Goal: Information Seeking & Learning: Learn about a topic

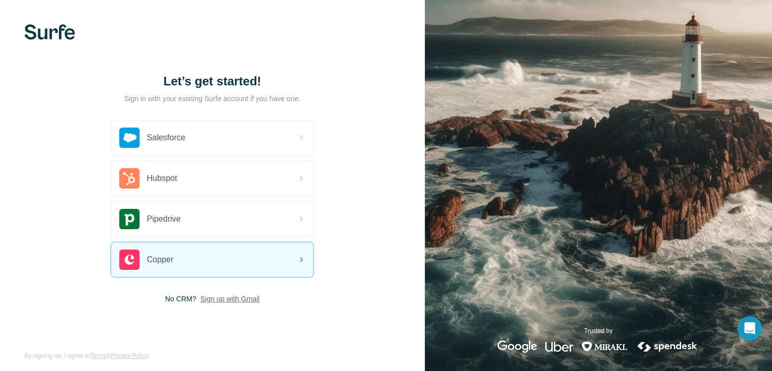
click at [242, 296] on span "Sign up with Gmail" at bounding box center [230, 299] width 59 height 10
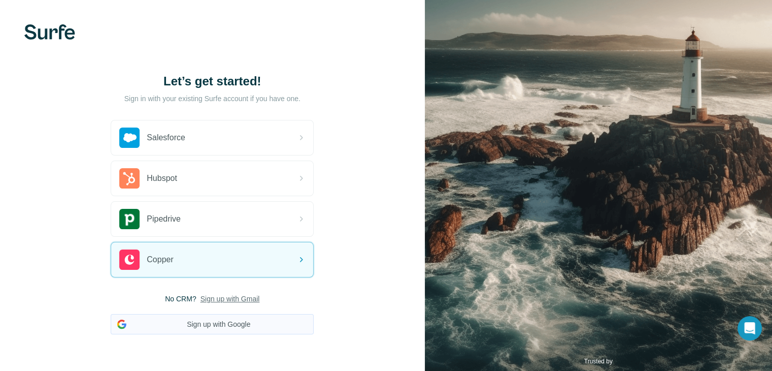
click at [220, 324] on button "Sign up with Google" at bounding box center [212, 324] width 203 height 20
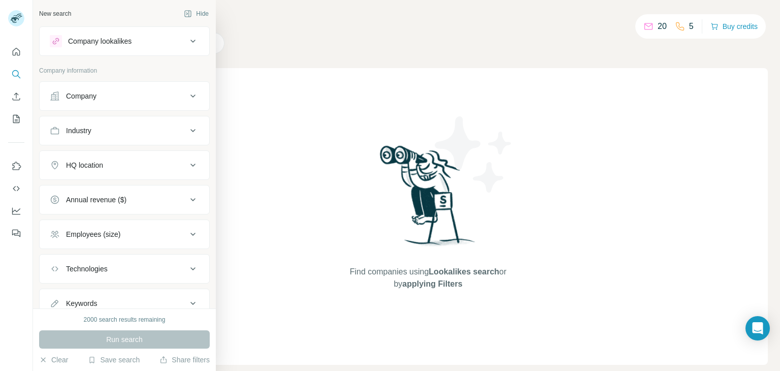
click at [187, 94] on icon at bounding box center [193, 96] width 12 height 12
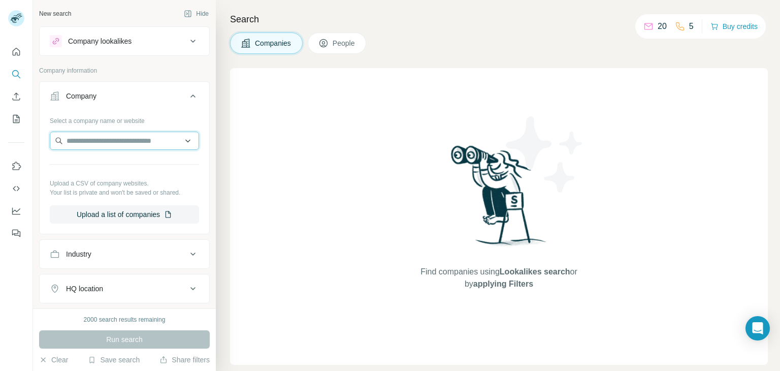
click at [184, 144] on input "text" at bounding box center [124, 141] width 149 height 18
click at [187, 252] on icon at bounding box center [193, 254] width 12 height 12
click at [183, 277] on icon at bounding box center [188, 279] width 10 height 10
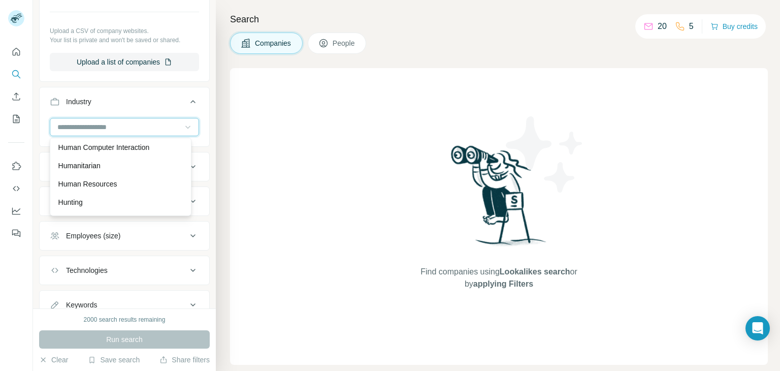
scroll to position [5180, 0]
click at [89, 130] on div "Hospital" at bounding box center [120, 125] width 124 height 10
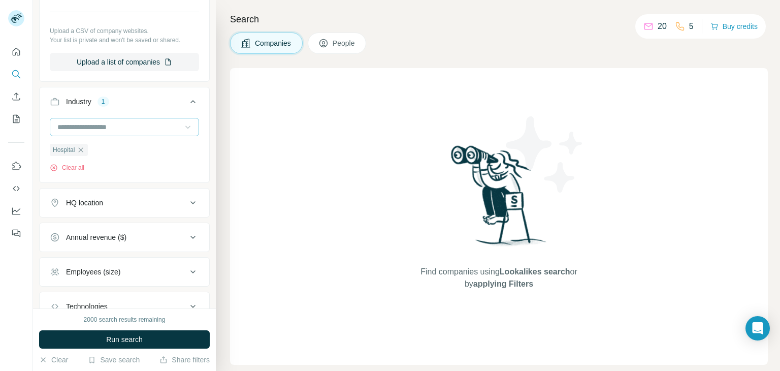
click at [187, 200] on icon at bounding box center [193, 203] width 12 height 12
click at [154, 232] on input "text" at bounding box center [124, 228] width 149 height 18
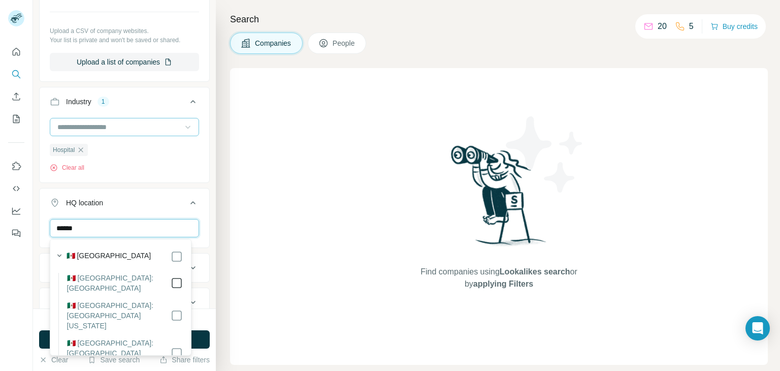
type input "******"
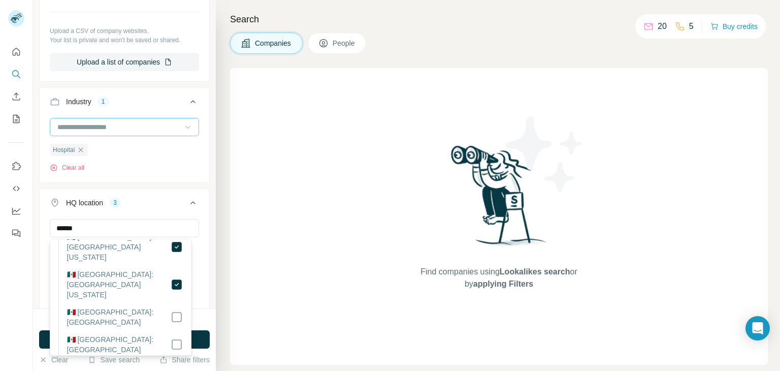
scroll to position [102, 0]
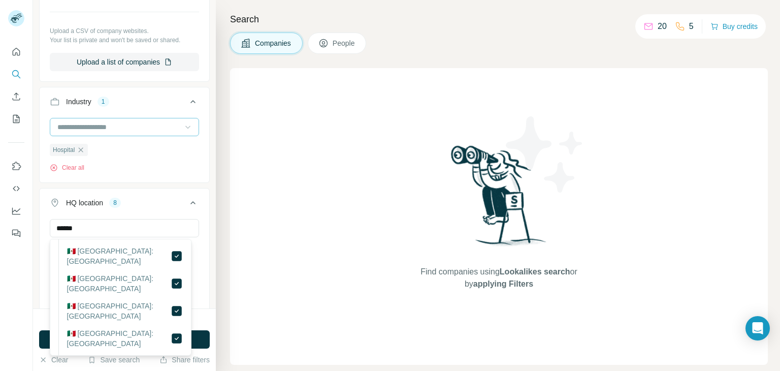
scroll to position [152, 0]
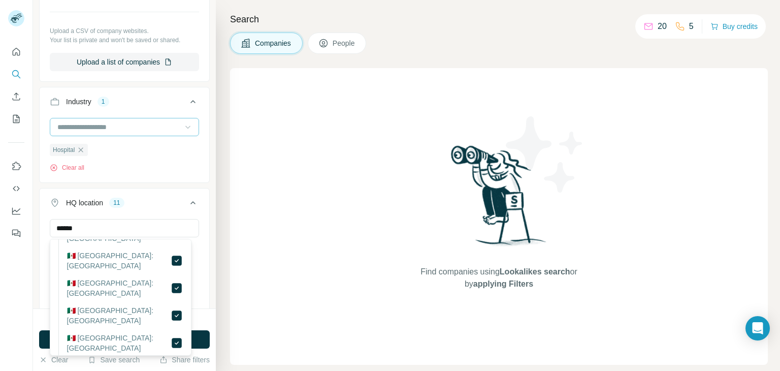
scroll to position [203, 0]
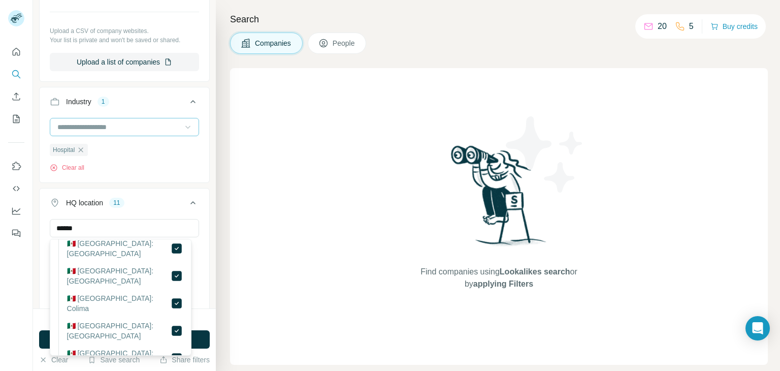
scroll to position [203, 0]
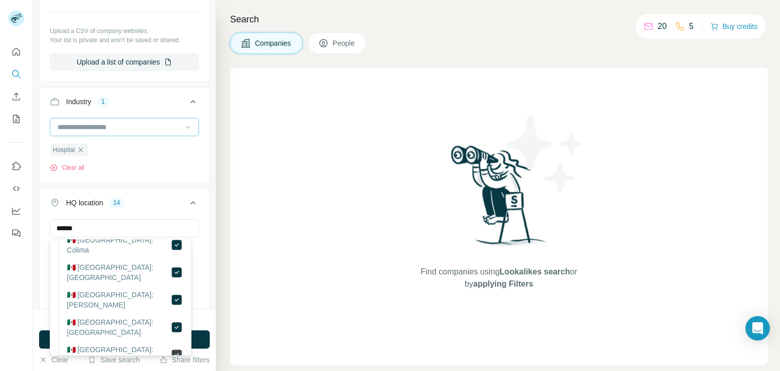
scroll to position [305, 0]
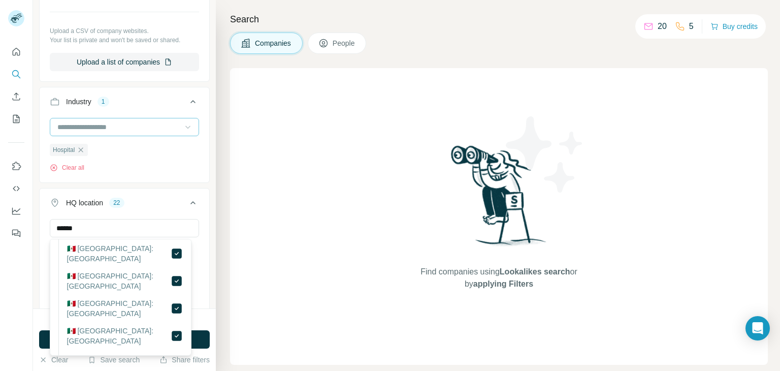
scroll to position [457, 0]
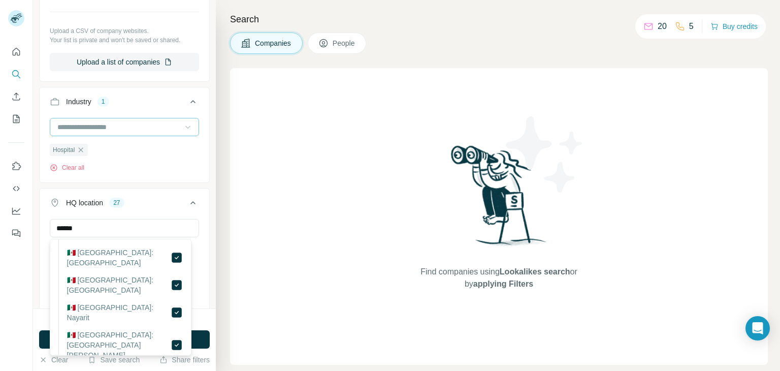
scroll to position [508, 0]
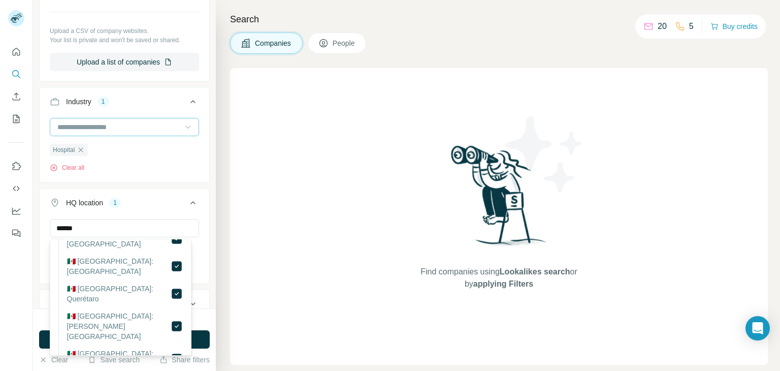
click at [147, 210] on button "HQ location 1" at bounding box center [125, 204] width 170 height 28
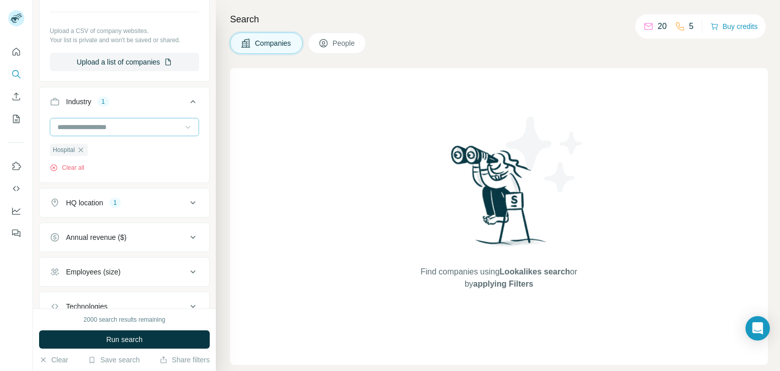
click at [187, 234] on icon at bounding box center [193, 237] width 12 height 12
click at [55, 258] on icon at bounding box center [56, 259] width 12 height 12
click at [53, 275] on icon at bounding box center [56, 278] width 12 height 12
click at [54, 295] on icon at bounding box center [56, 297] width 12 height 12
click at [204, 221] on div "New search Hide Company lookalikes Company information Company Select a company…" at bounding box center [124, 154] width 183 height 308
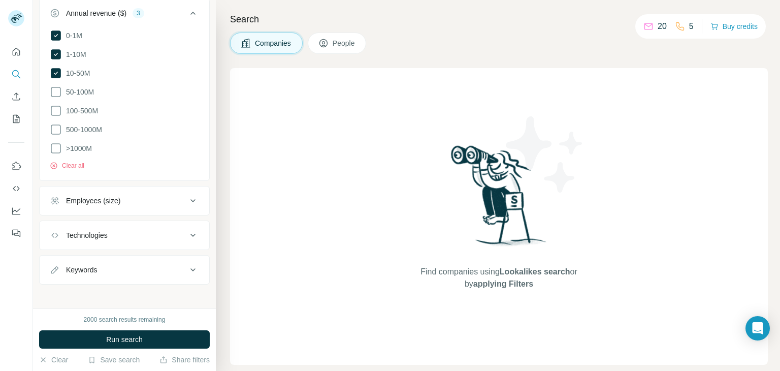
scroll to position [378, 0]
click at [187, 193] on icon at bounding box center [193, 198] width 12 height 12
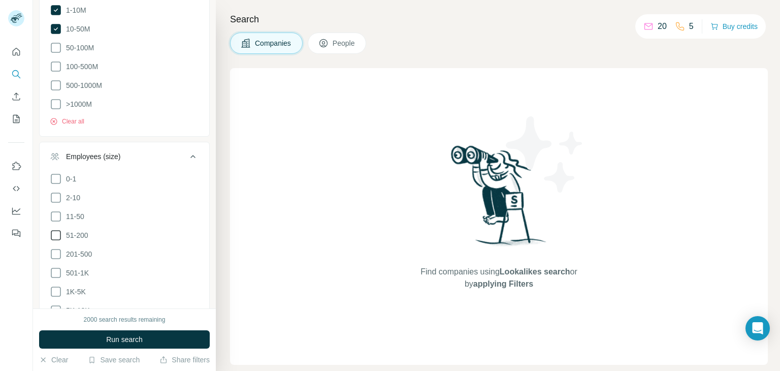
scroll to position [429, 0]
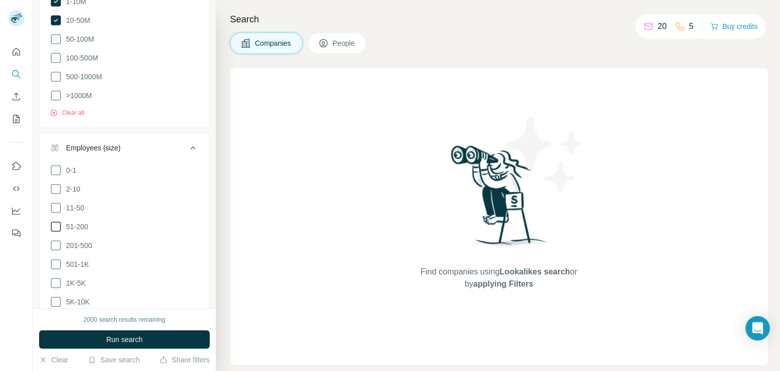
click at [58, 224] on icon at bounding box center [56, 226] width 12 height 12
click at [55, 241] on icon at bounding box center [56, 245] width 12 height 12
click at [56, 263] on icon at bounding box center [56, 264] width 12 height 12
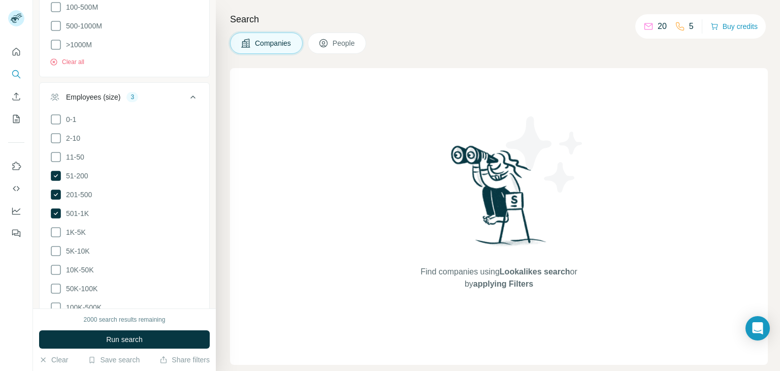
scroll to position [624, 0]
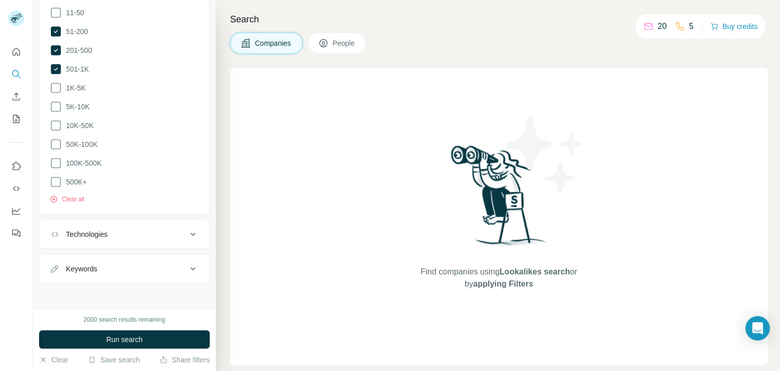
click at [190, 233] on icon at bounding box center [192, 234] width 5 height 3
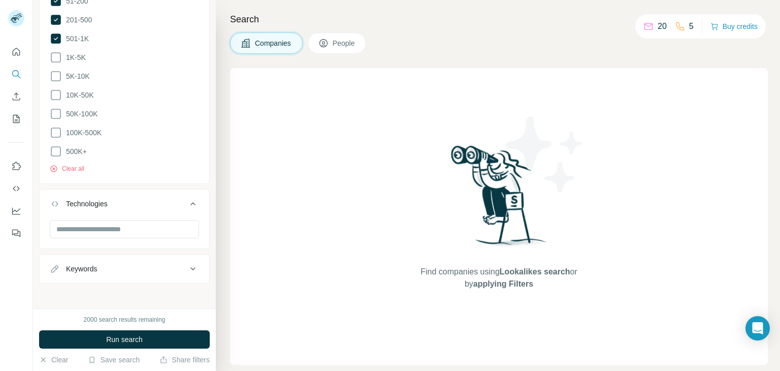
click at [187, 267] on icon at bounding box center [193, 269] width 12 height 12
click at [115, 290] on input "text" at bounding box center [114, 294] width 129 height 18
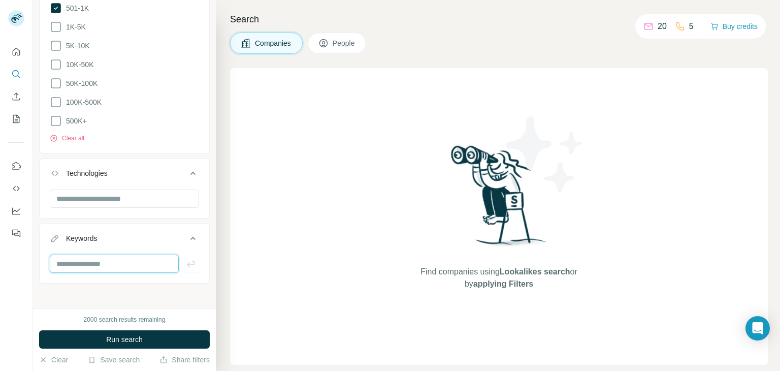
click at [86, 257] on input "text" at bounding box center [114, 263] width 129 height 18
type input "**********"
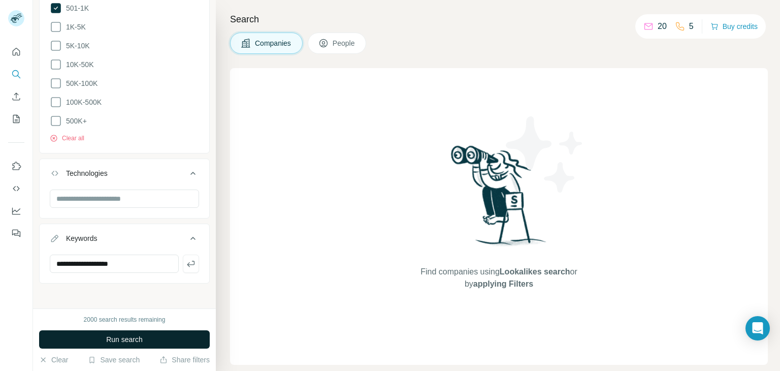
click at [133, 338] on span "Run search" at bounding box center [124, 339] width 37 height 10
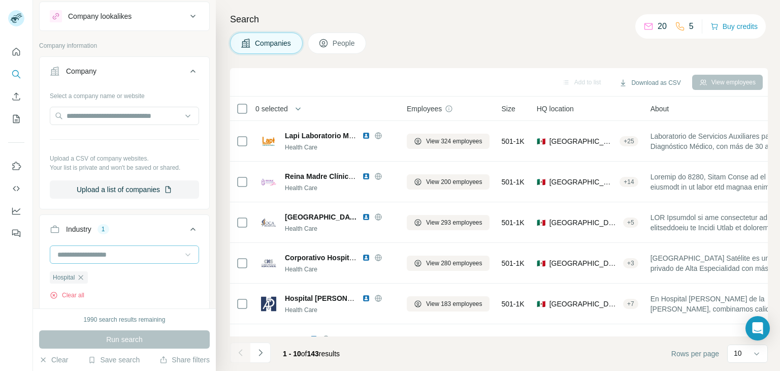
scroll to position [0, 0]
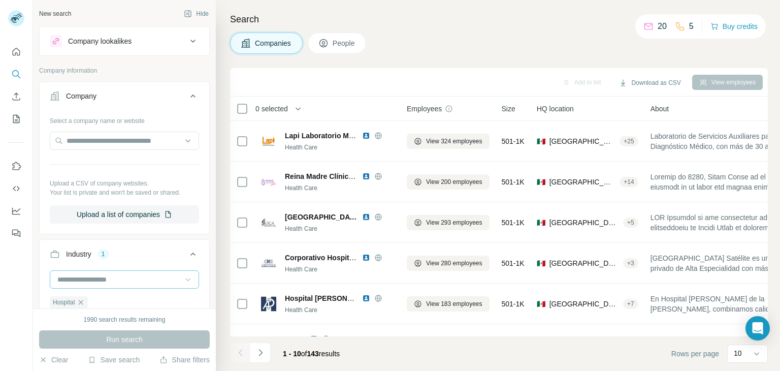
click at [351, 42] on span "People" at bounding box center [344, 43] width 23 height 10
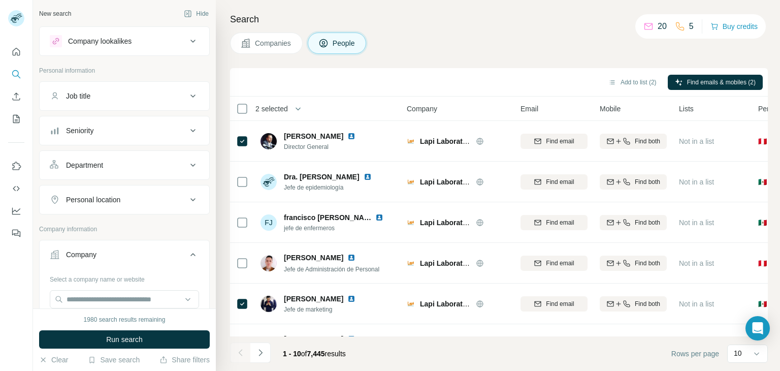
click at [187, 125] on icon at bounding box center [193, 130] width 12 height 12
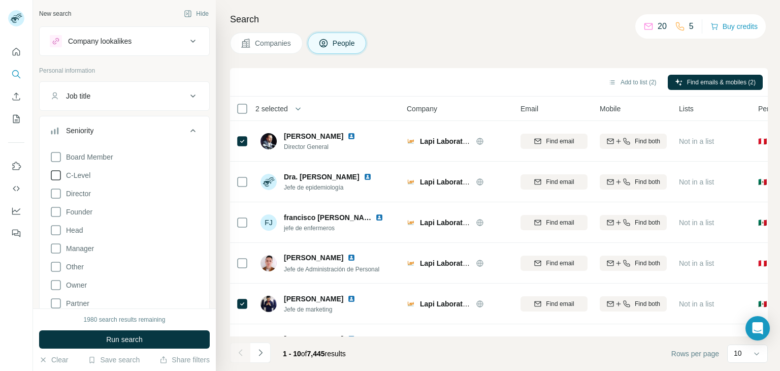
click at [55, 157] on icon at bounding box center [56, 157] width 12 height 12
click at [59, 175] on icon at bounding box center [56, 175] width 12 height 12
drag, startPoint x: 59, startPoint y: 192, endPoint x: 58, endPoint y: 211, distance: 19.3
click at [59, 192] on icon at bounding box center [56, 193] width 12 height 12
click at [54, 211] on icon at bounding box center [56, 212] width 12 height 12
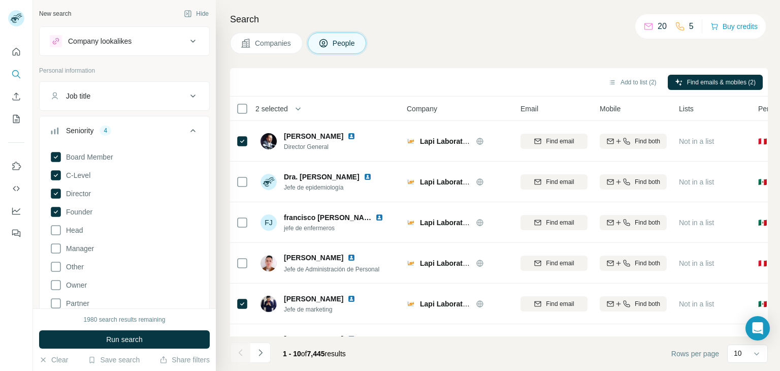
click at [57, 228] on icon at bounding box center [56, 230] width 12 height 12
click at [130, 339] on span "Run search" at bounding box center [124, 339] width 37 height 10
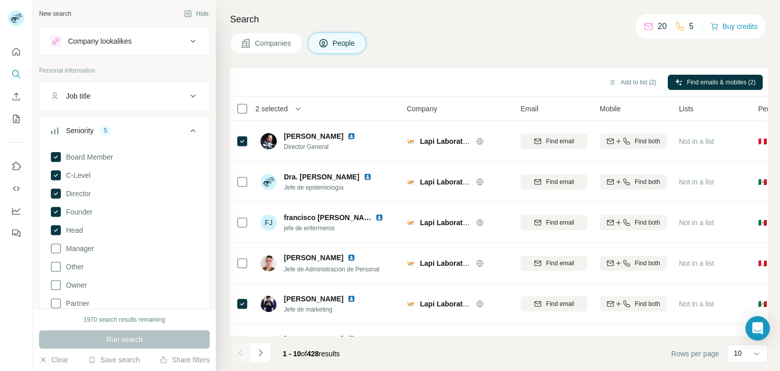
click at [262, 41] on span "Companies" at bounding box center [273, 43] width 37 height 10
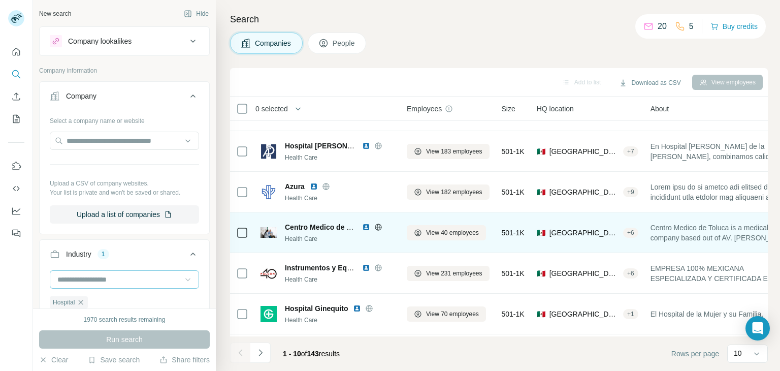
scroll to position [196, 0]
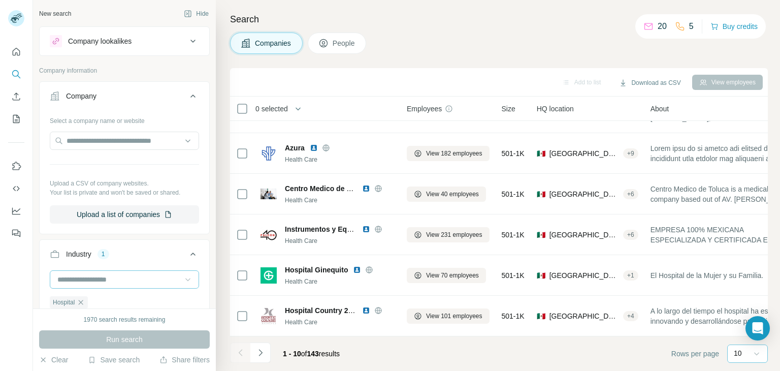
click at [758, 349] on icon at bounding box center [757, 353] width 10 height 10
click at [744, 275] on p "60" at bounding box center [740, 276] width 8 height 10
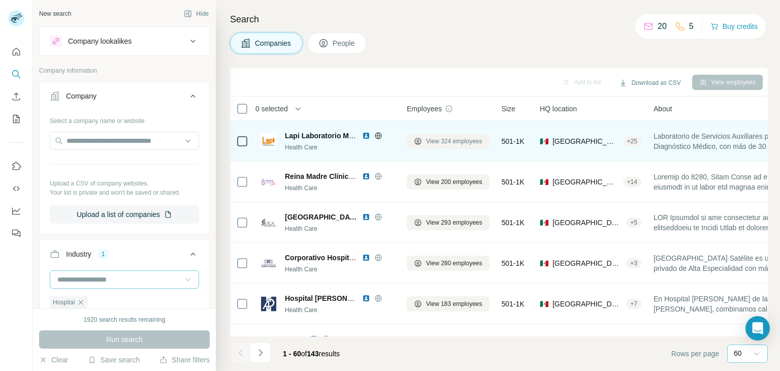
click at [431, 141] on span "View 324 employees" at bounding box center [454, 141] width 56 height 9
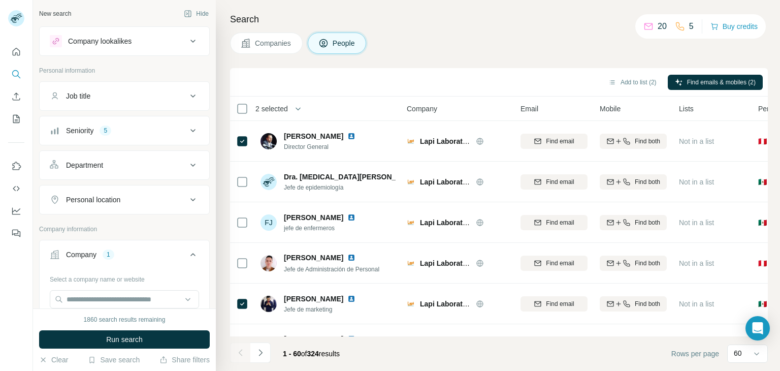
click at [187, 94] on icon at bounding box center [193, 96] width 12 height 12
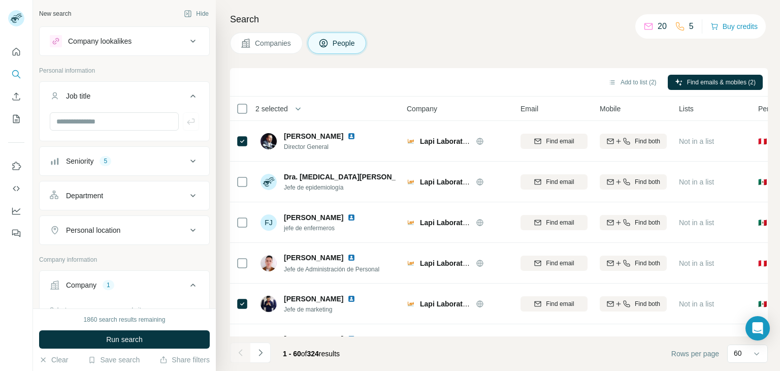
click at [187, 161] on icon at bounding box center [193, 161] width 12 height 12
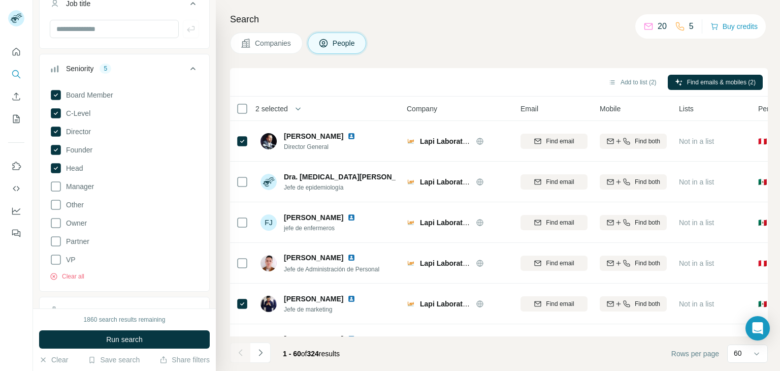
scroll to position [102, 0]
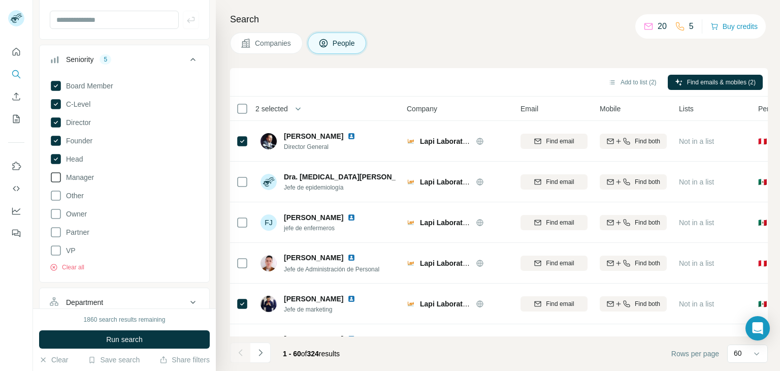
click at [55, 174] on icon at bounding box center [56, 177] width 12 height 12
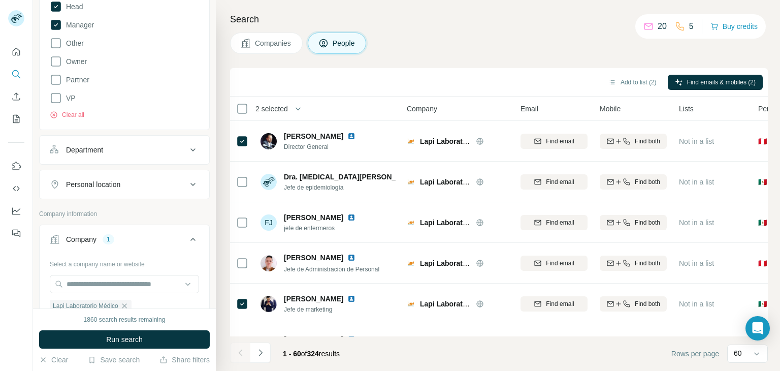
click at [187, 144] on icon at bounding box center [193, 150] width 12 height 12
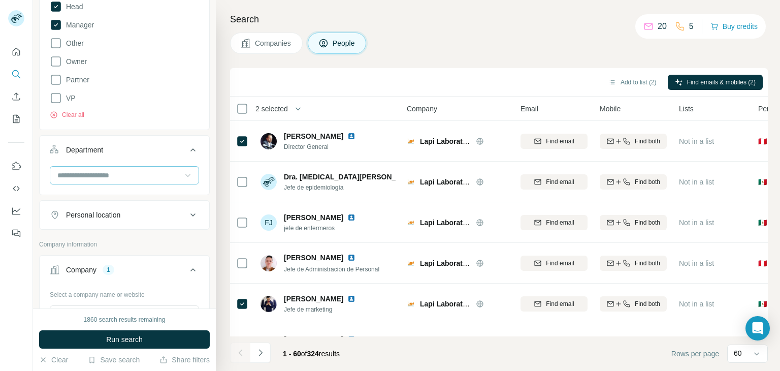
click at [183, 173] on icon at bounding box center [188, 175] width 10 height 10
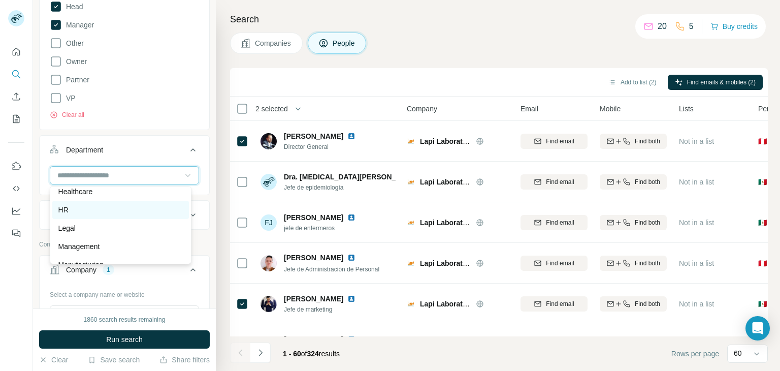
scroll to position [203, 0]
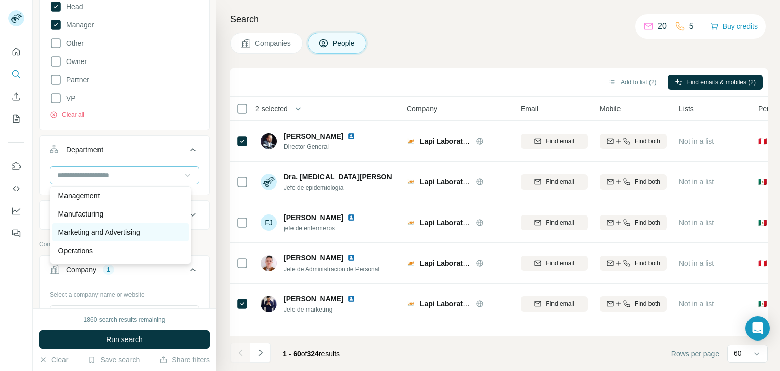
click at [138, 232] on p "Marketing and Advertising" at bounding box center [99, 232] width 82 height 10
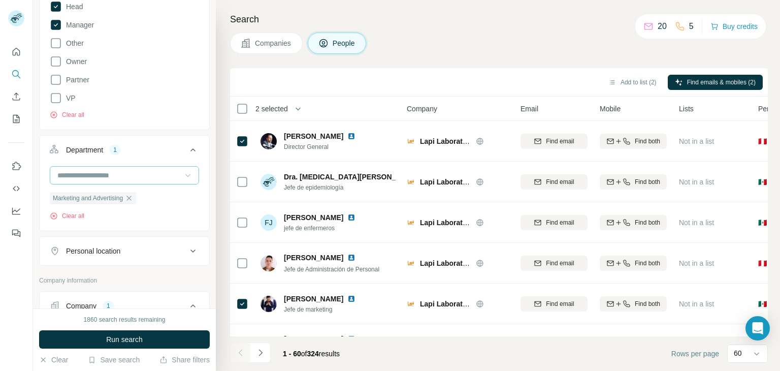
click at [183, 175] on icon at bounding box center [188, 175] width 10 height 10
click at [120, 214] on div "Board" at bounding box center [120, 216] width 124 height 10
click at [183, 172] on icon at bounding box center [188, 175] width 10 height 10
click at [99, 216] on div "Sales" at bounding box center [120, 216] width 124 height 10
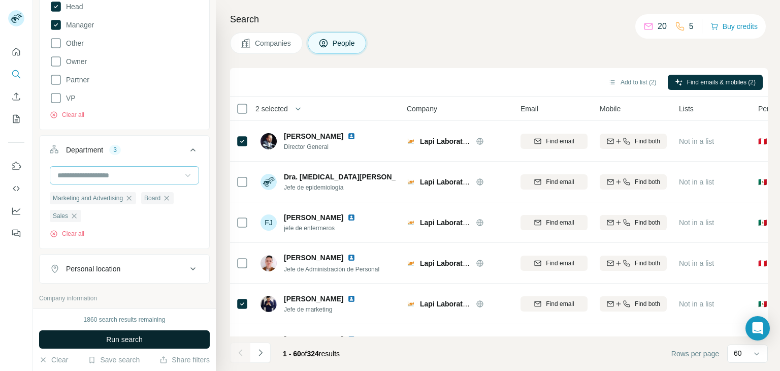
click at [144, 340] on button "Run search" at bounding box center [124, 339] width 171 height 18
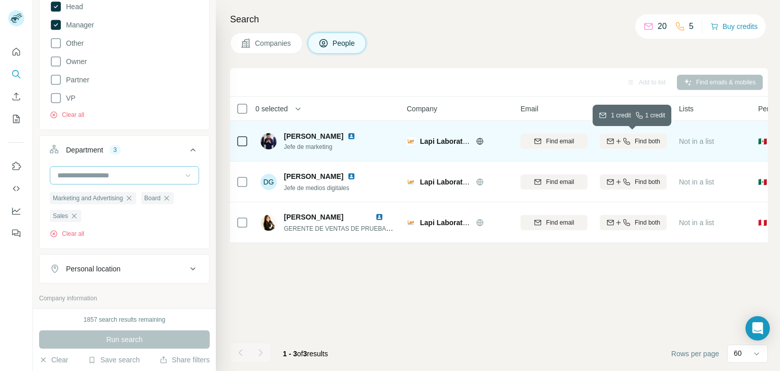
click at [636, 135] on button "Find both" at bounding box center [633, 141] width 67 height 15
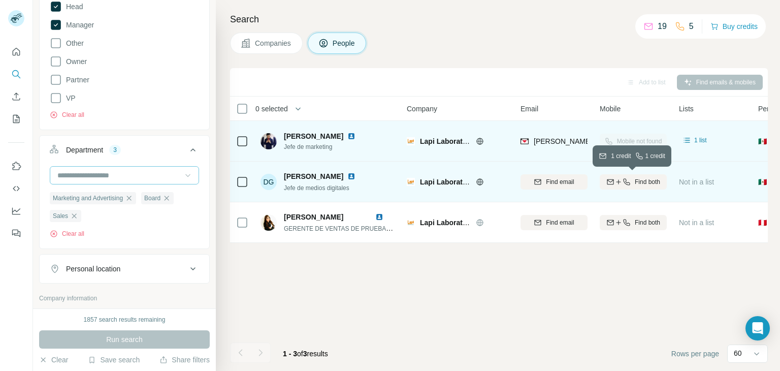
click at [627, 182] on icon "button" at bounding box center [626, 181] width 7 height 7
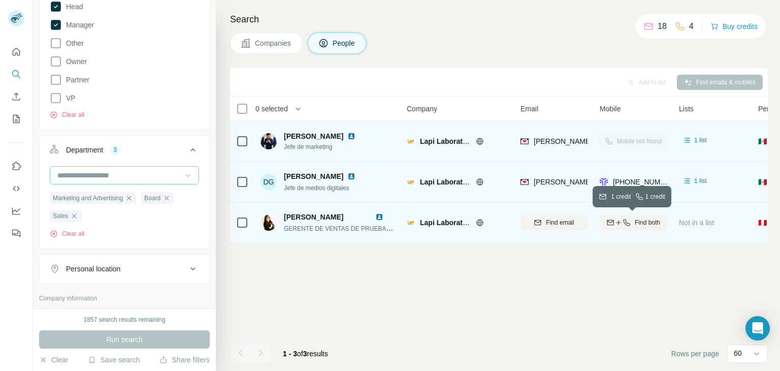
click at [640, 223] on span "Find both" at bounding box center [647, 222] width 25 height 9
click at [270, 37] on button "Companies" at bounding box center [266, 43] width 73 height 21
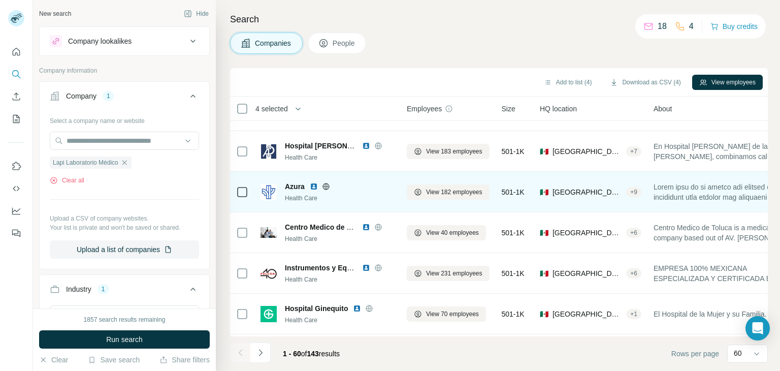
scroll to position [102, 0]
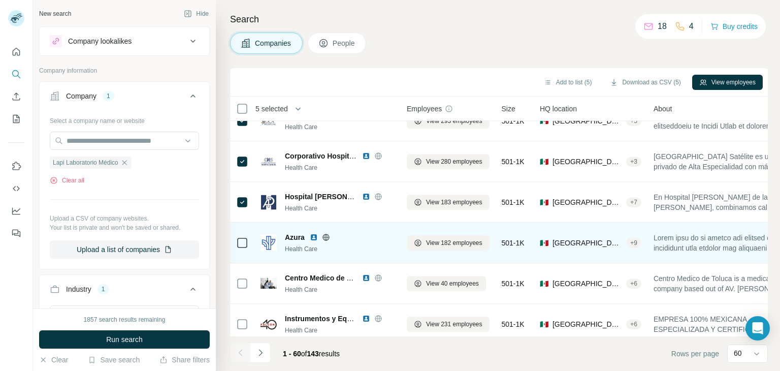
click at [241, 248] on icon at bounding box center [242, 243] width 12 height 12
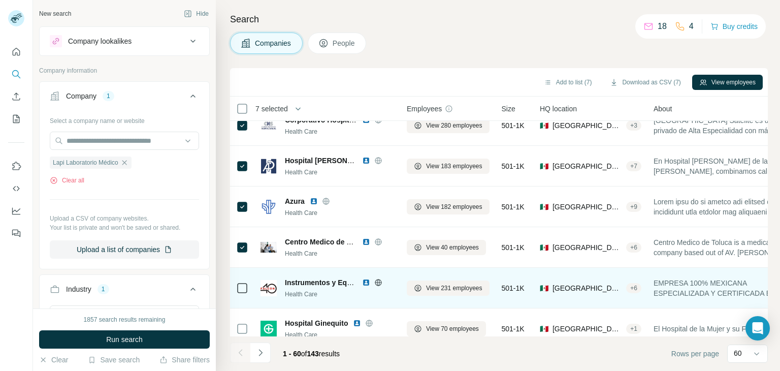
scroll to position [152, 0]
